Goal: Entertainment & Leisure: Consume media (video, audio)

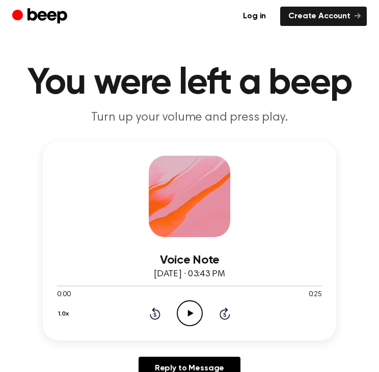
click at [189, 308] on icon "Play Audio" at bounding box center [190, 313] width 26 height 26
click at [189, 312] on icon at bounding box center [190, 313] width 6 height 7
click at [191, 317] on icon "Play Audio" at bounding box center [190, 313] width 26 height 26
